Goal: Information Seeking & Learning: Compare options

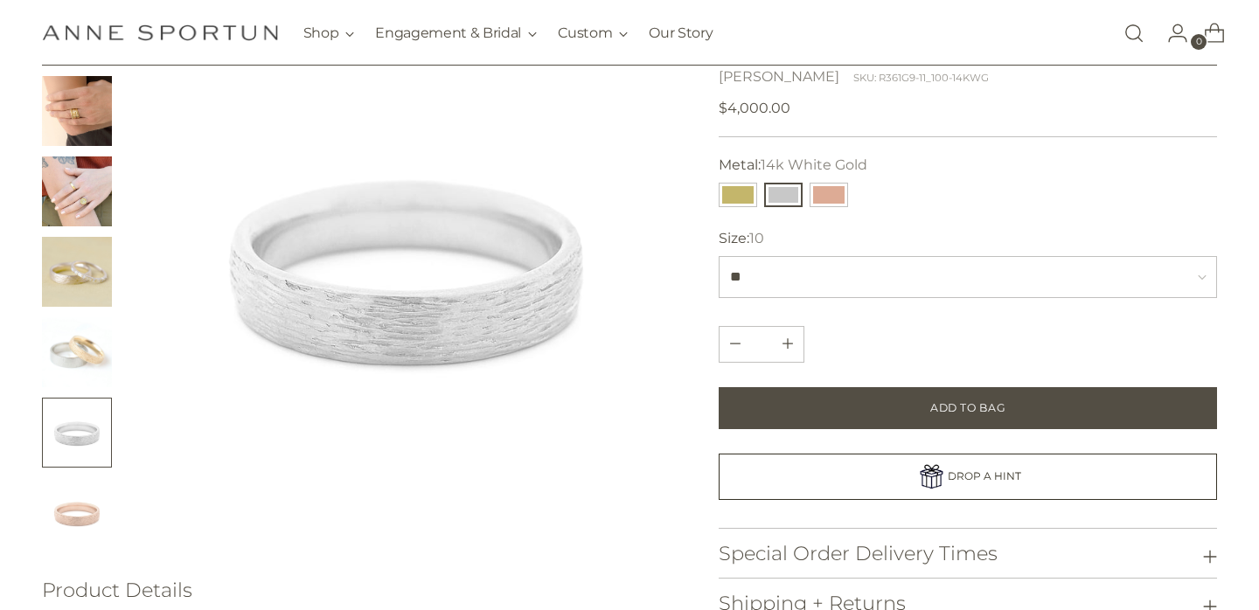
scroll to position [180, 0]
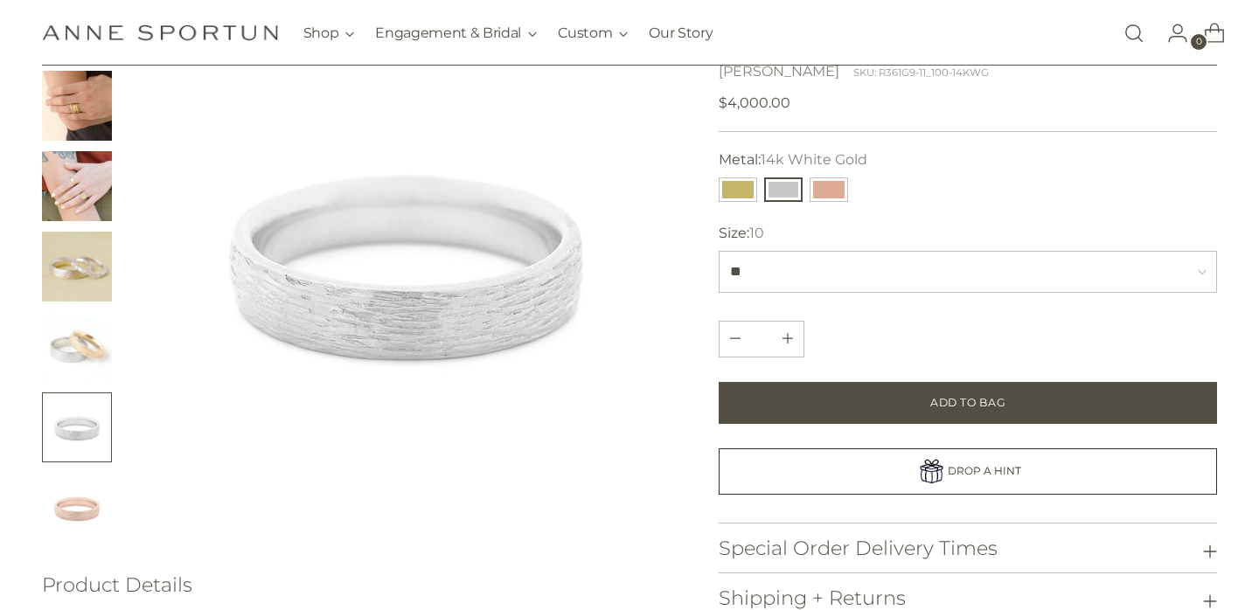
click at [93, 179] on img "Change image to image 3" at bounding box center [77, 186] width 70 height 70
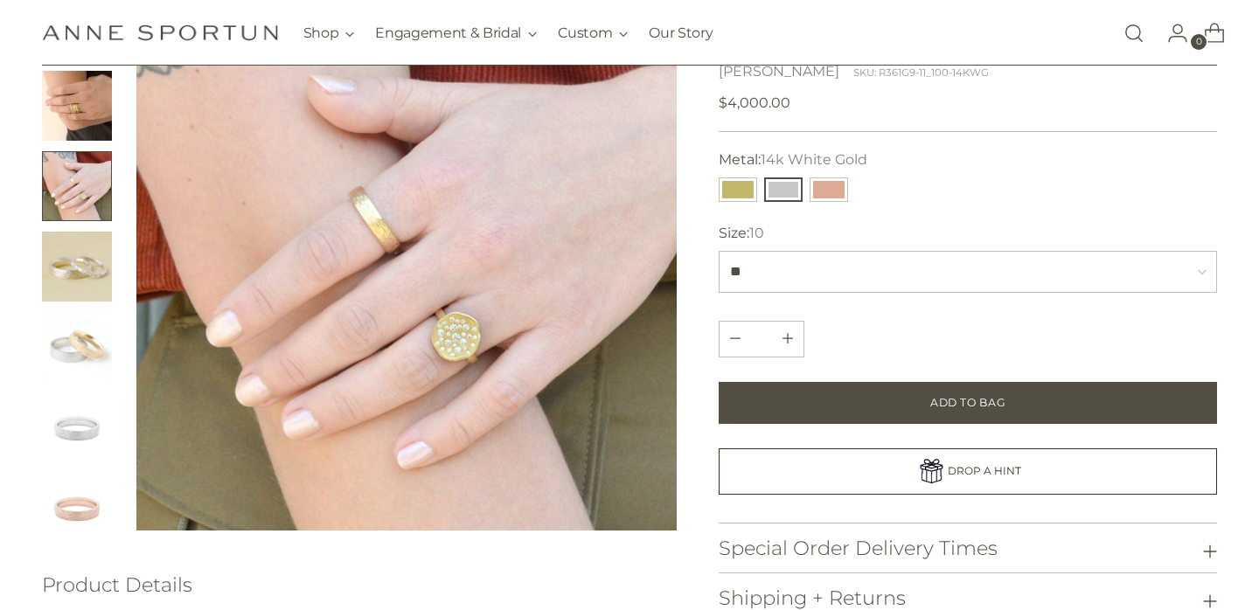
click at [80, 102] on img "Change image to image 2" at bounding box center [77, 106] width 70 height 70
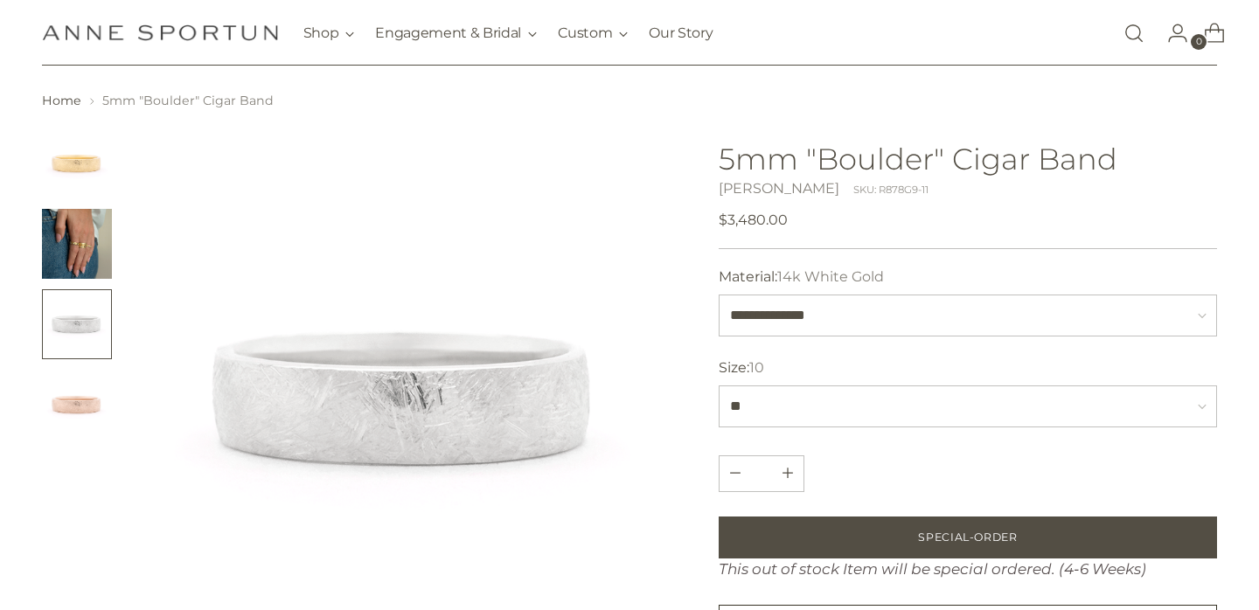
scroll to position [43, 0]
click at [85, 220] on img "Change image to image 2" at bounding box center [77, 243] width 70 height 70
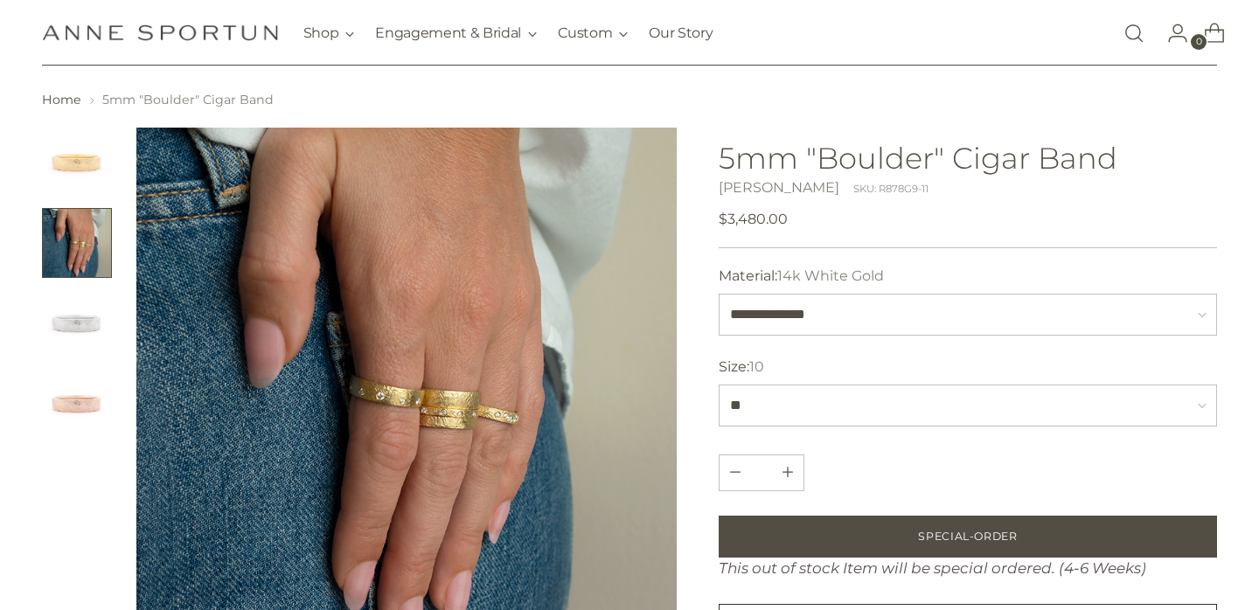
click at [72, 322] on img "Change image to image 3" at bounding box center [77, 323] width 70 height 70
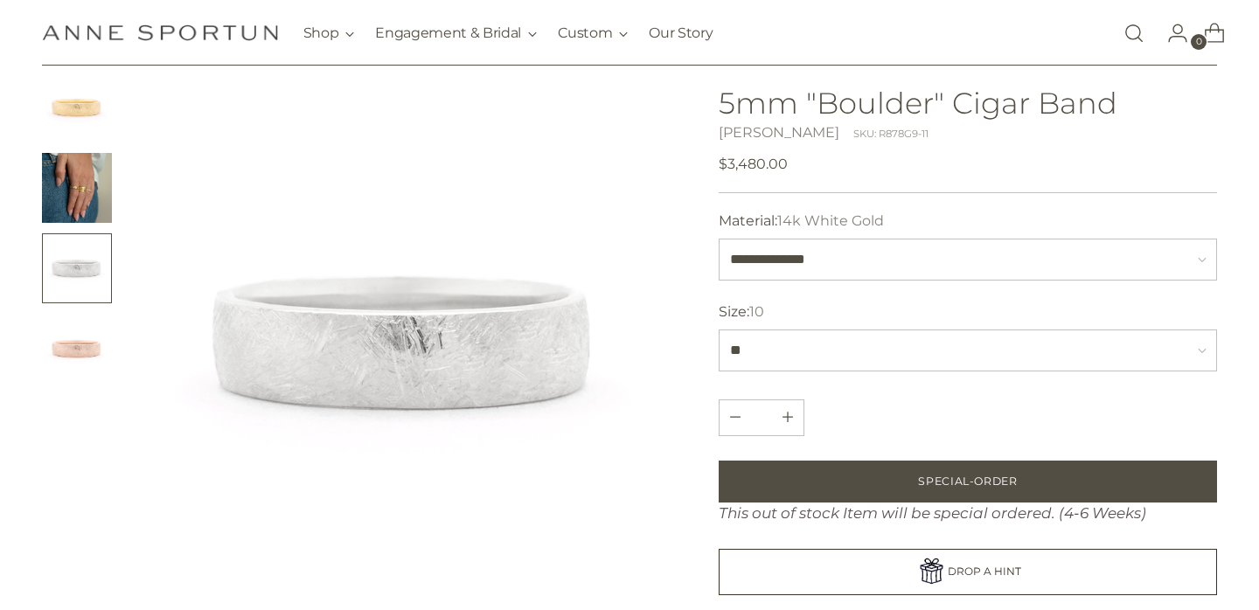
scroll to position [120, 0]
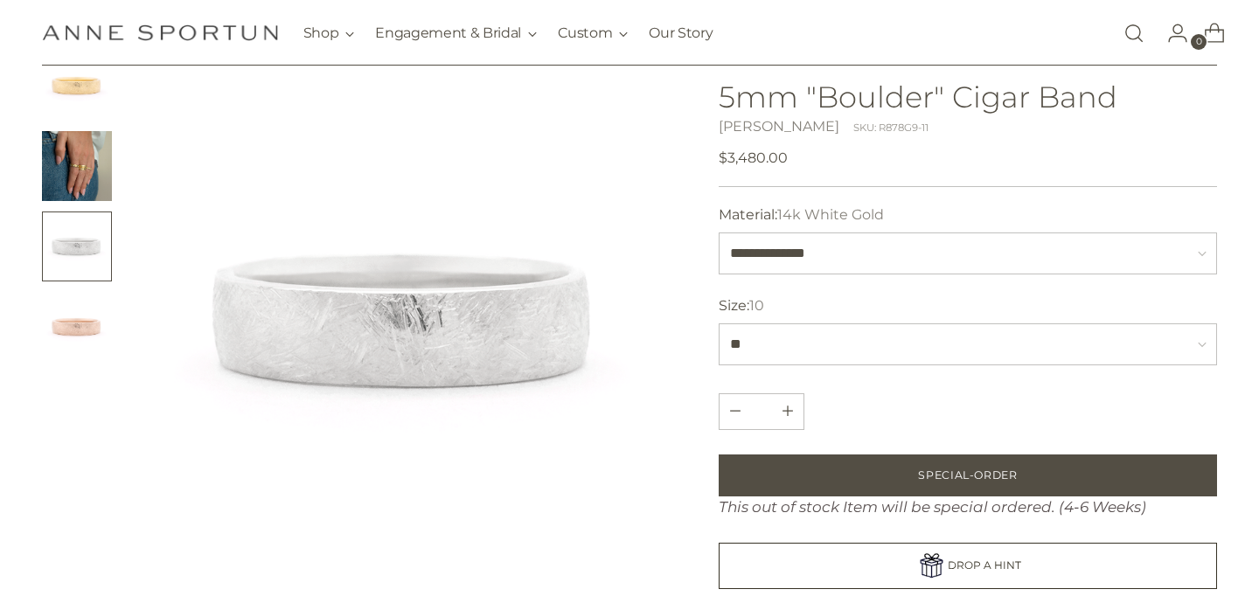
click at [72, 322] on img "Change image to image 4" at bounding box center [77, 327] width 70 height 70
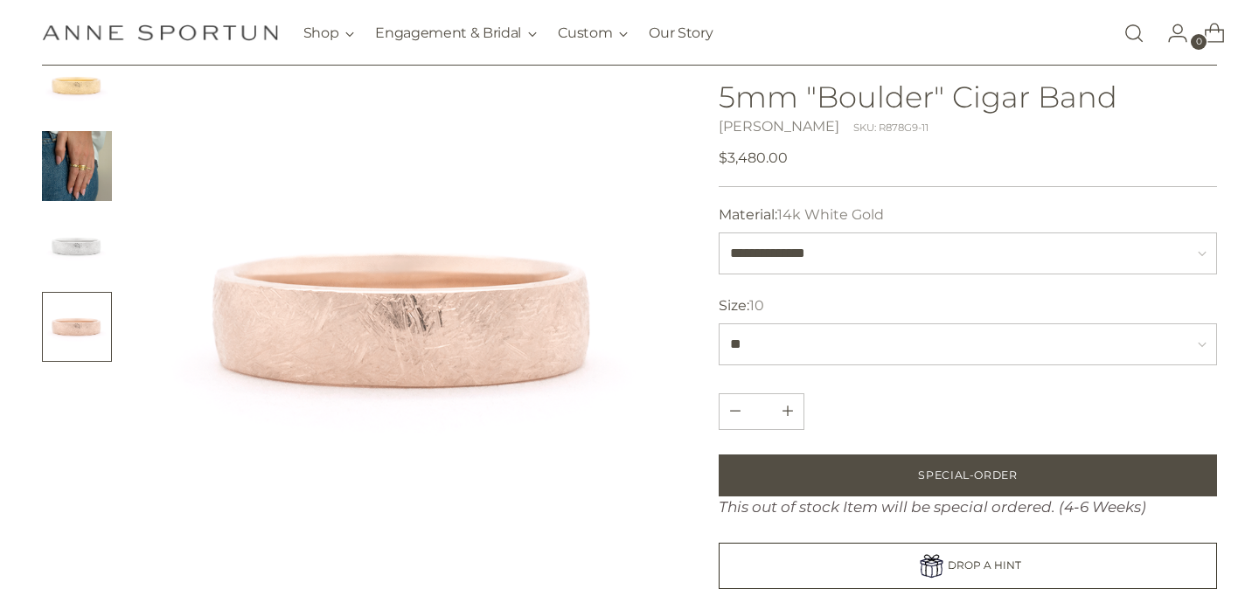
click at [80, 250] on img "Change image to image 3" at bounding box center [77, 247] width 70 height 70
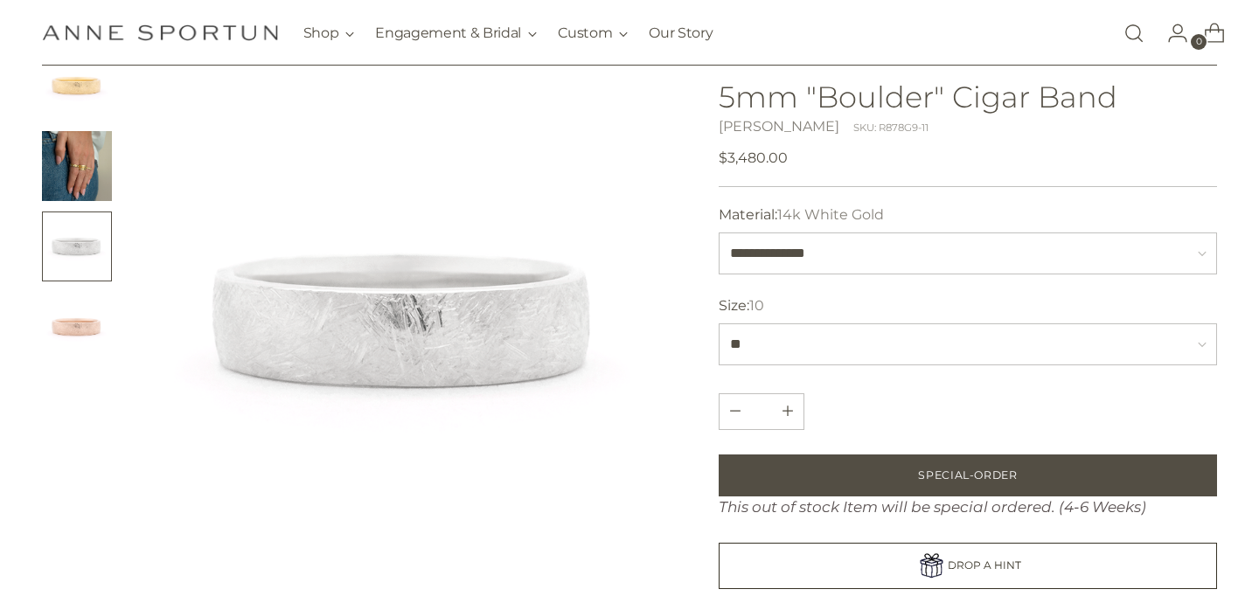
click at [73, 147] on img "Change image to image 2" at bounding box center [77, 166] width 70 height 70
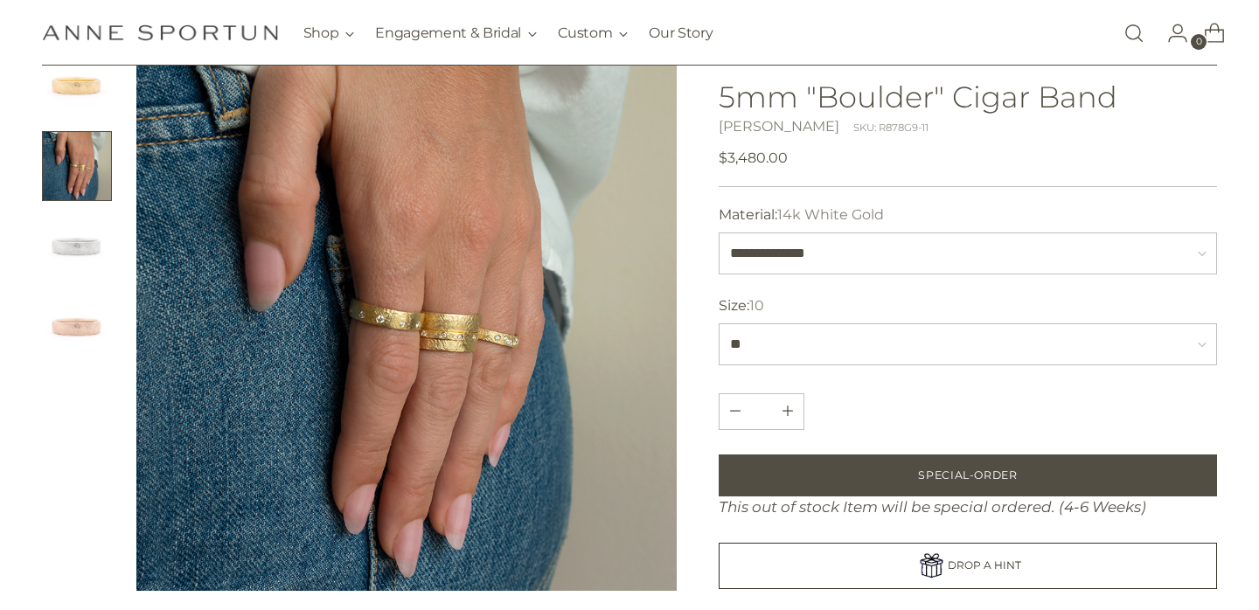
click at [64, 215] on img "Change image to image 3" at bounding box center [77, 247] width 70 height 70
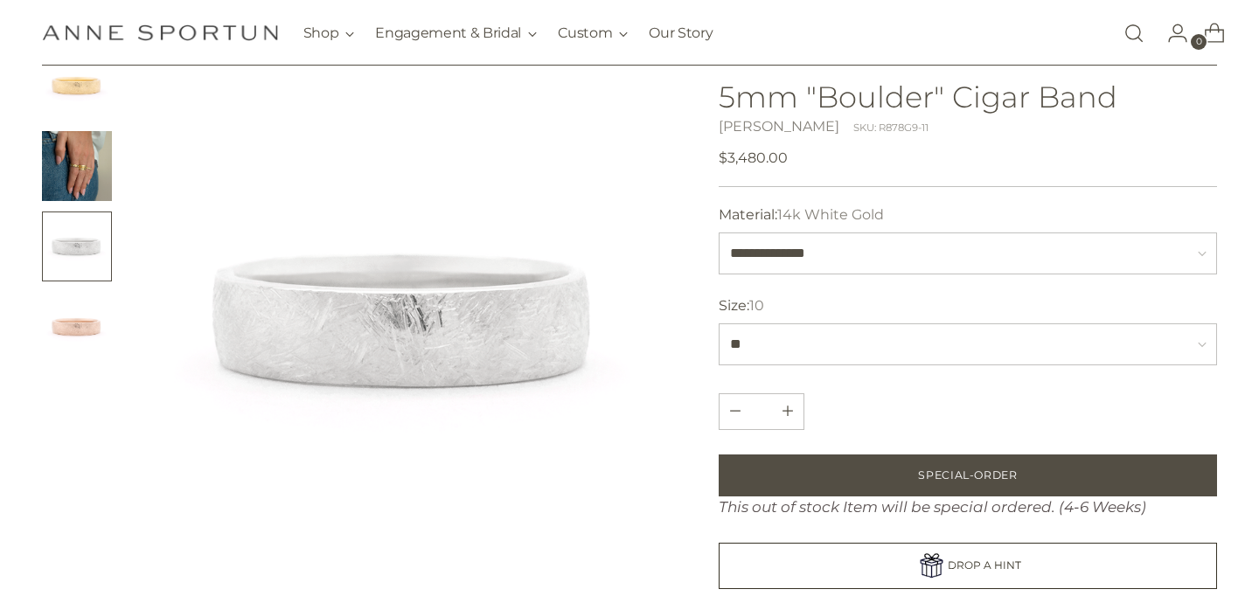
click at [64, 307] on img "Change image to image 4" at bounding box center [77, 327] width 70 height 70
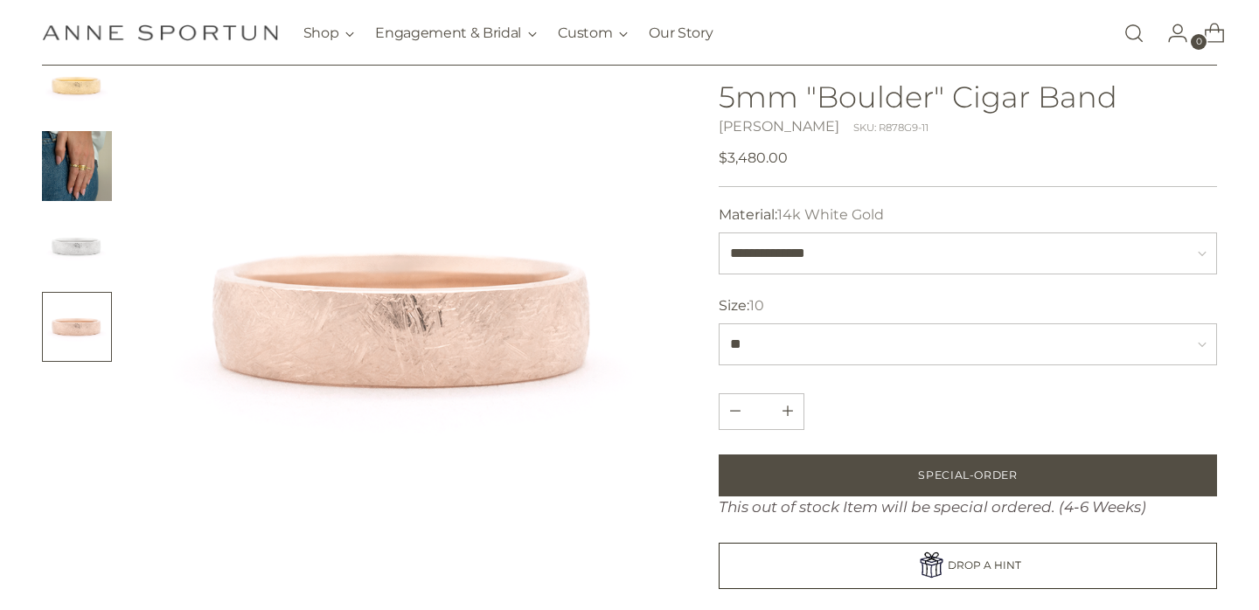
click at [65, 248] on img "Change image to image 3" at bounding box center [77, 247] width 70 height 70
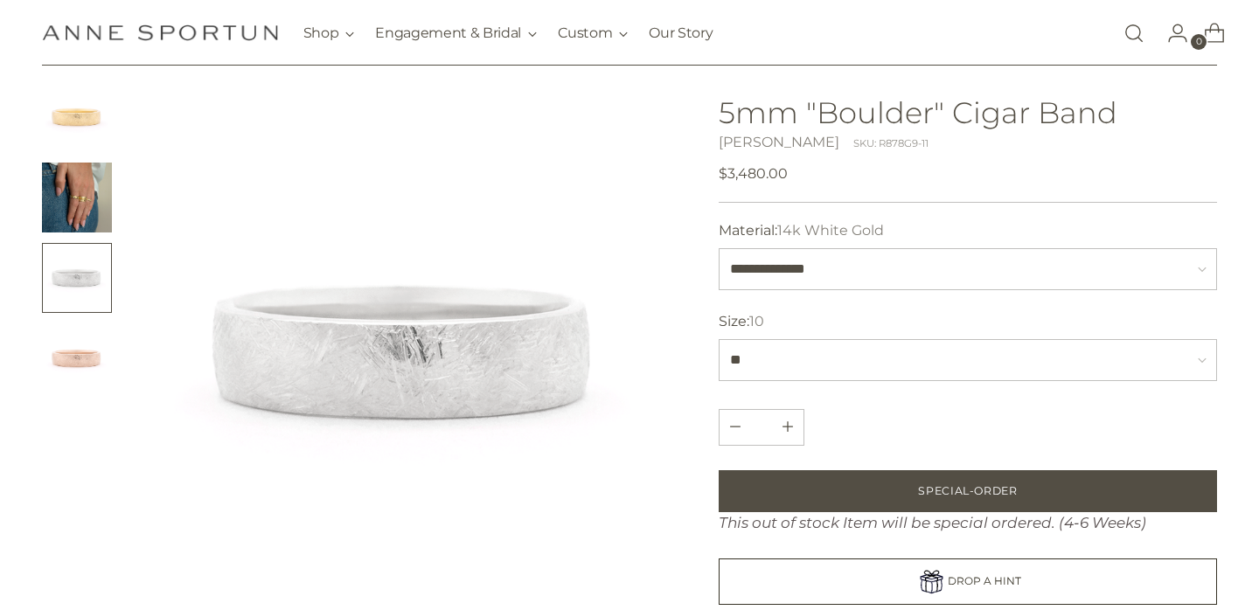
scroll to position [73, 0]
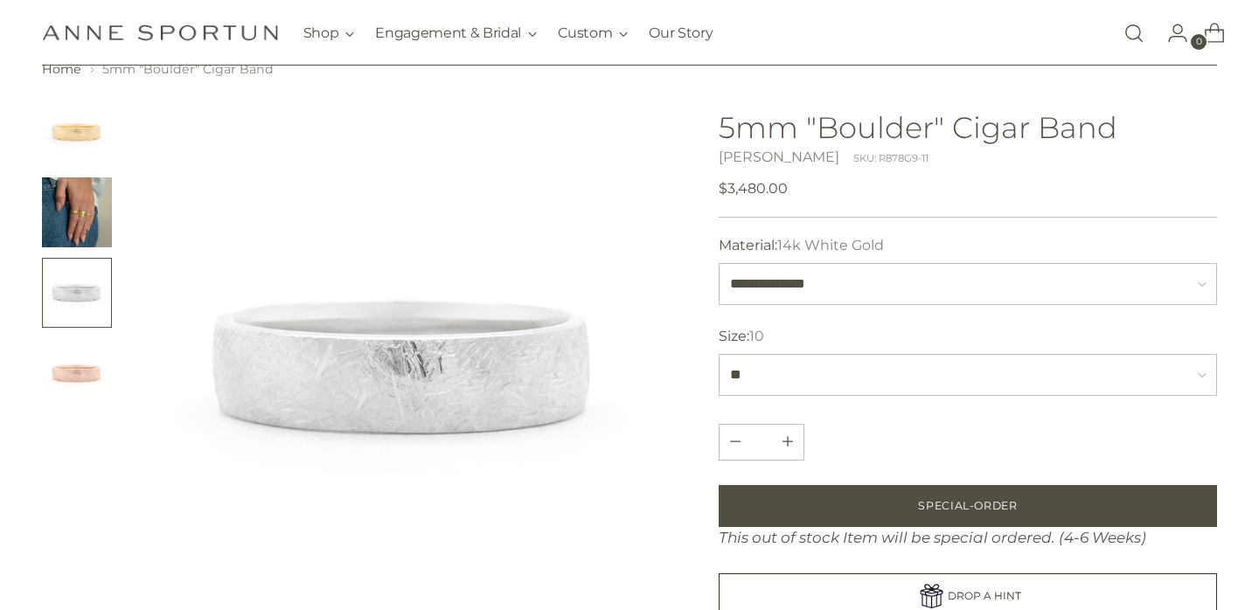
click at [71, 170] on ul at bounding box center [77, 252] width 70 height 311
click at [77, 207] on img "Change image to image 2" at bounding box center [77, 212] width 70 height 70
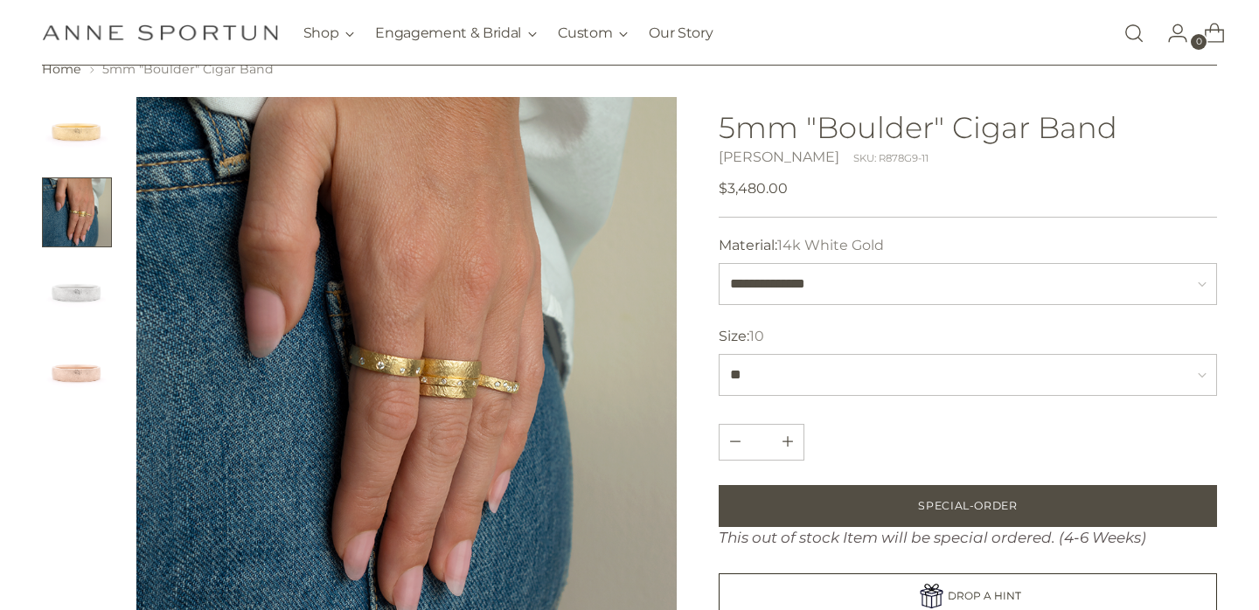
click at [69, 288] on img "Change image to image 3" at bounding box center [77, 293] width 70 height 70
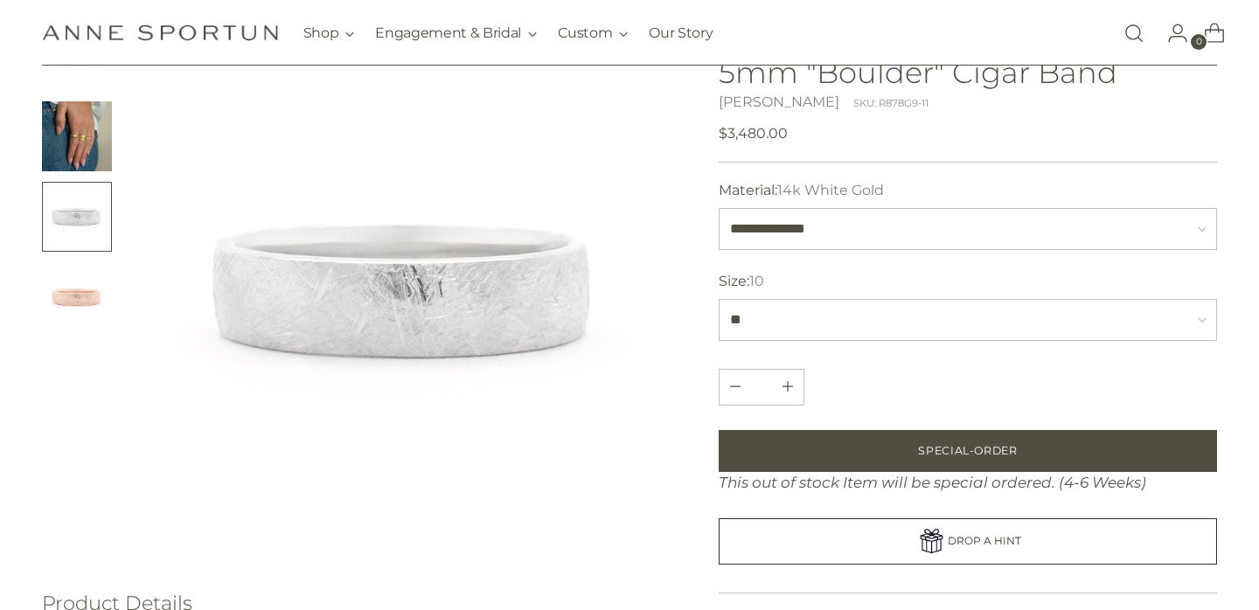
scroll to position [0, 0]
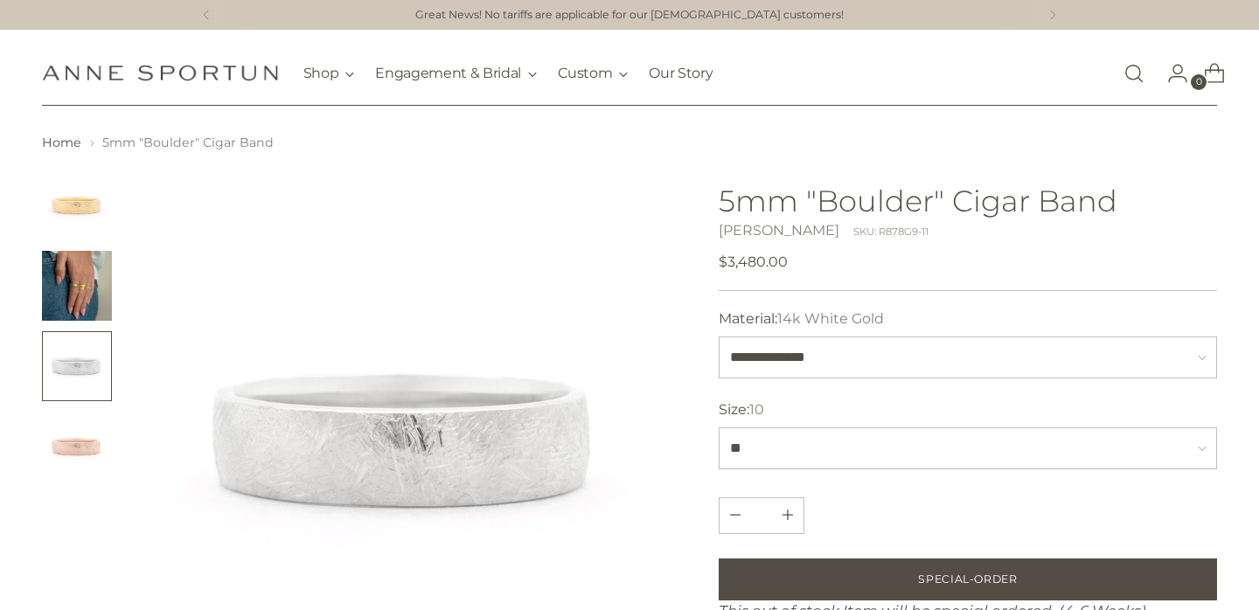
click at [82, 224] on img "Change image to image 1" at bounding box center [77, 205] width 70 height 70
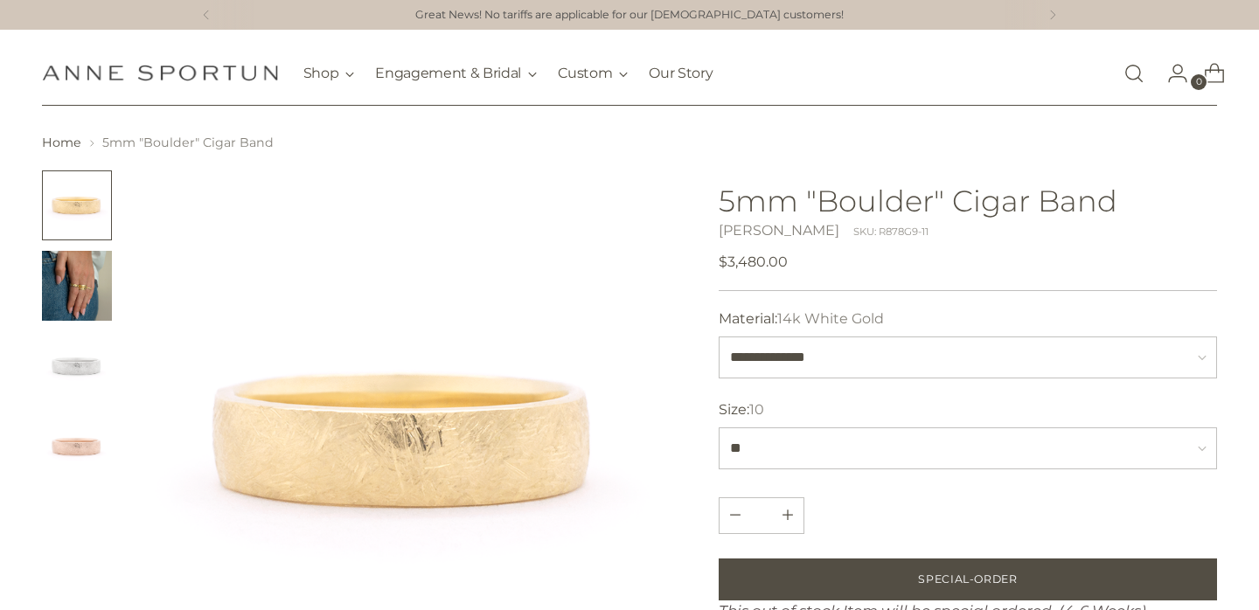
click at [74, 334] on img "Change image to image 3" at bounding box center [77, 366] width 70 height 70
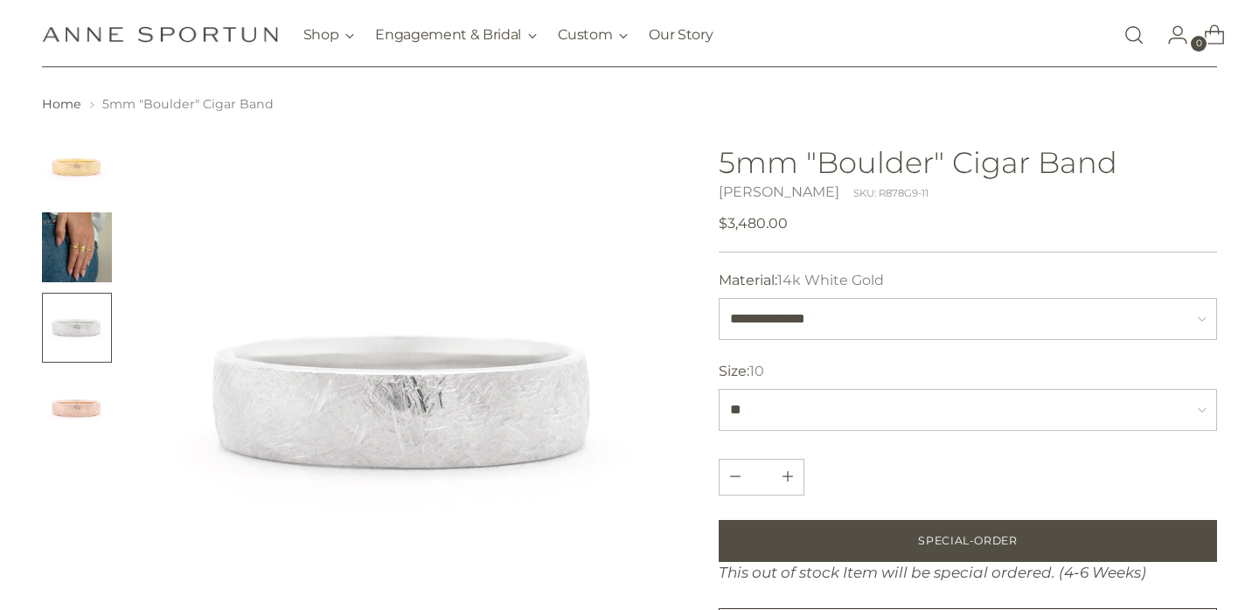
scroll to position [56, 0]
